Goal: Transaction & Acquisition: Purchase product/service

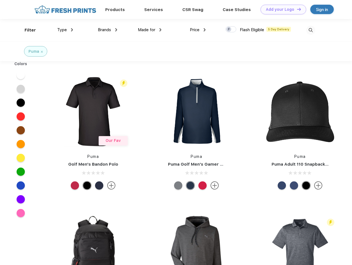
click at [281, 9] on link "Add your Logo Design Tool" at bounding box center [283, 10] width 46 height 10
click at [0, 0] on div "Design Tool" at bounding box center [0, 0] width 0 height 0
click at [296, 9] on link "Add your Logo Design Tool" at bounding box center [283, 10] width 46 height 10
click at [27, 30] on div "Filter" at bounding box center [30, 30] width 11 height 6
click at [65, 30] on span "Type" at bounding box center [62, 29] width 10 height 5
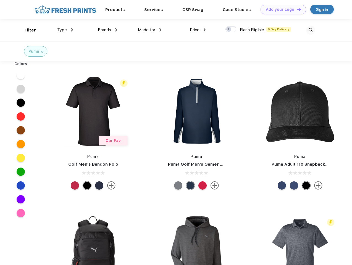
click at [107, 30] on span "Brands" at bounding box center [104, 29] width 13 height 5
click at [150, 30] on span "Made for" at bounding box center [146, 29] width 17 height 5
click at [198, 30] on span "Price" at bounding box center [195, 29] width 10 height 5
click at [231, 30] on div at bounding box center [230, 29] width 11 height 6
click at [229, 30] on input "checkbox" at bounding box center [227, 28] width 4 height 4
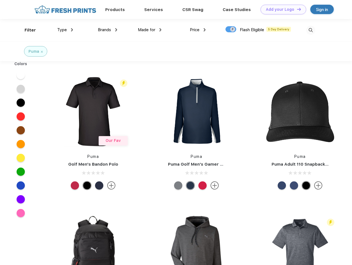
click at [310, 30] on img at bounding box center [310, 30] width 9 height 9
